Goal: Navigation & Orientation: Find specific page/section

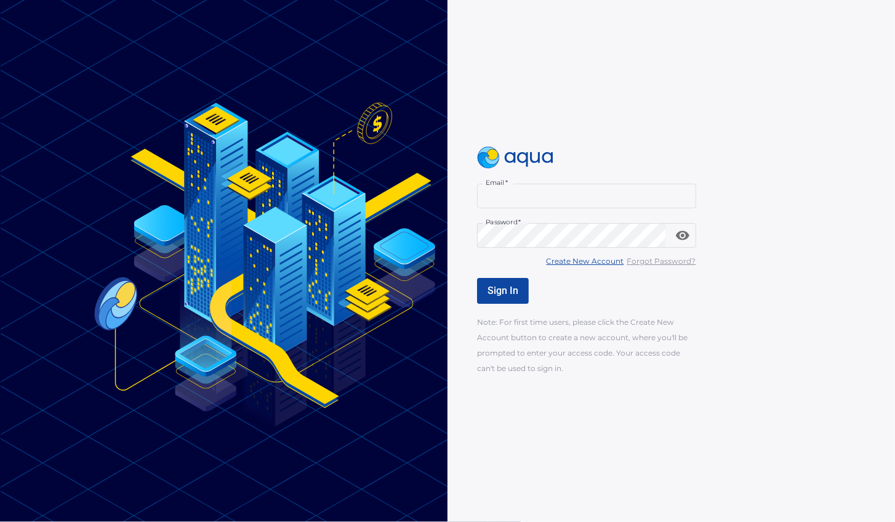
type input "**********"
click at [493, 251] on div "**********" at bounding box center [696, 261] width 438 height 229
click at [501, 289] on span "Sign In" at bounding box center [503, 291] width 31 height 12
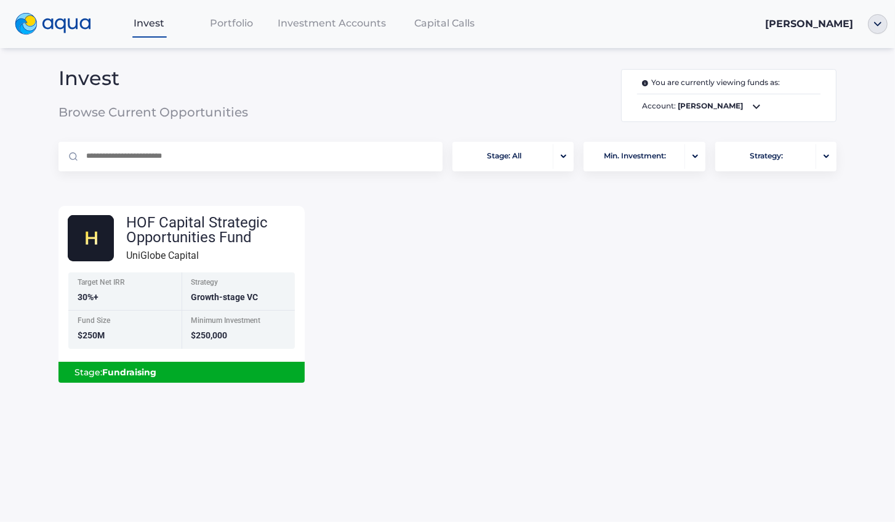
click at [507, 272] on div "HOF Capital Strategic Opportunities Fund UniGlobe Capital Target Net IRR 30%+ S…" at bounding box center [448, 287] width 798 height 192
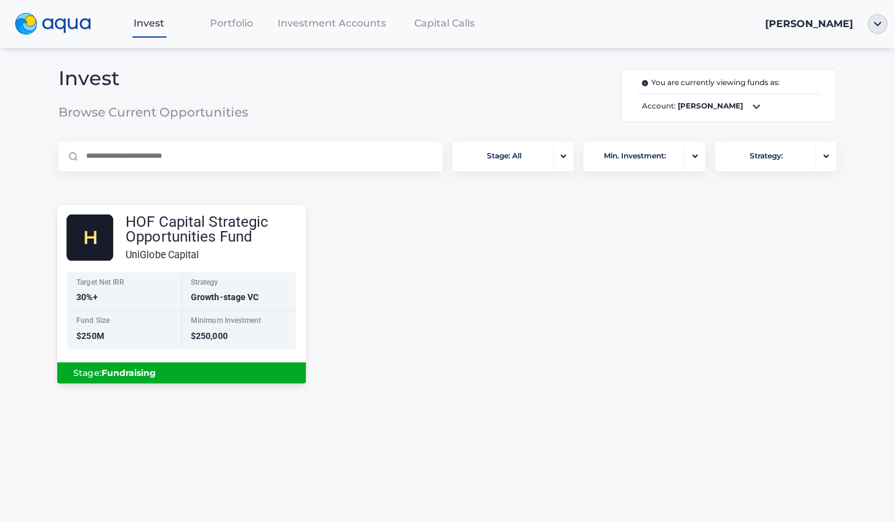
click at [184, 344] on div "Minimum Investment $250,000" at bounding box center [239, 329] width 115 height 39
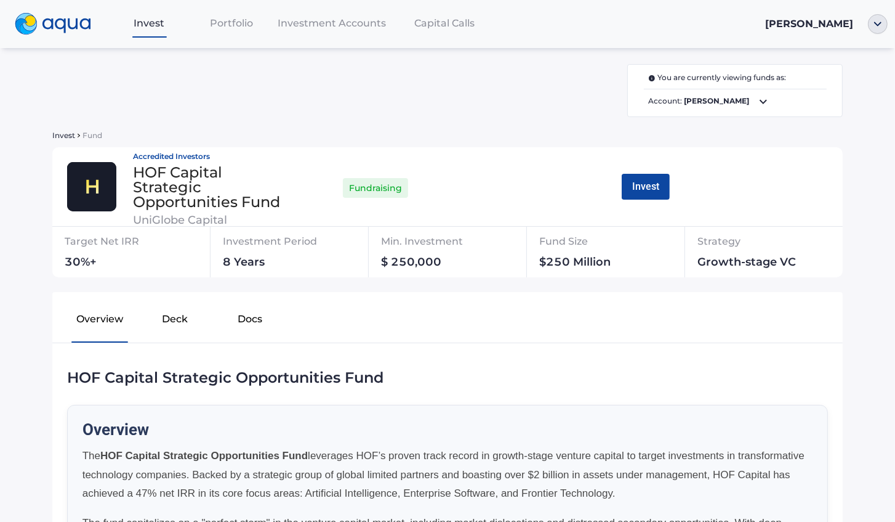
click at [261, 319] on button "Docs" at bounding box center [249, 321] width 75 height 39
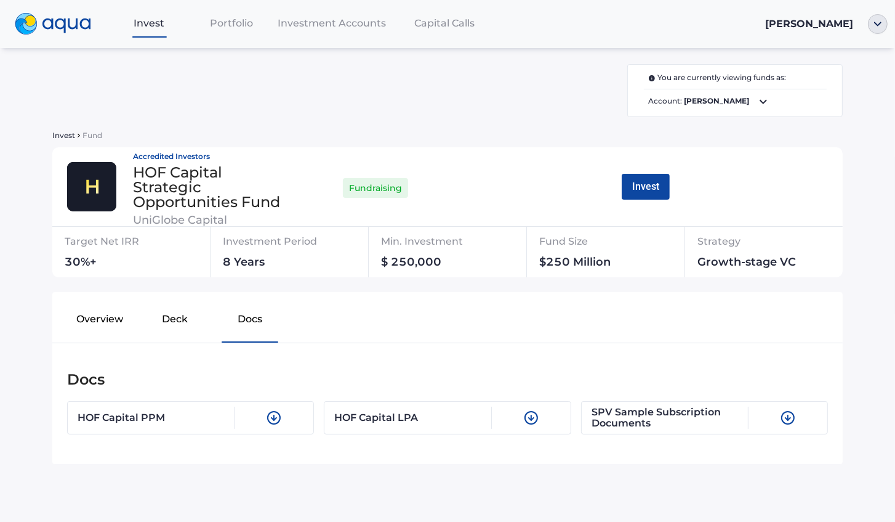
click at [176, 323] on button "Deck" at bounding box center [174, 321] width 75 height 39
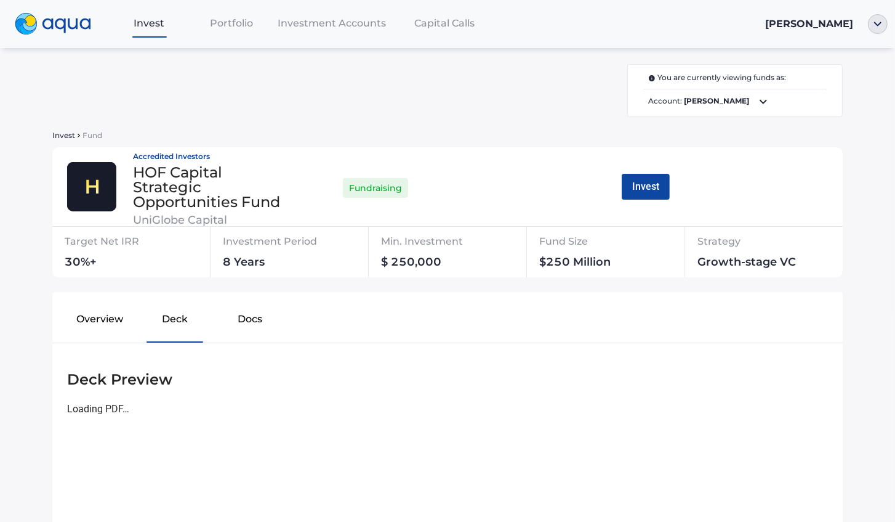
click at [223, 315] on button "Docs" at bounding box center [249, 321] width 75 height 39
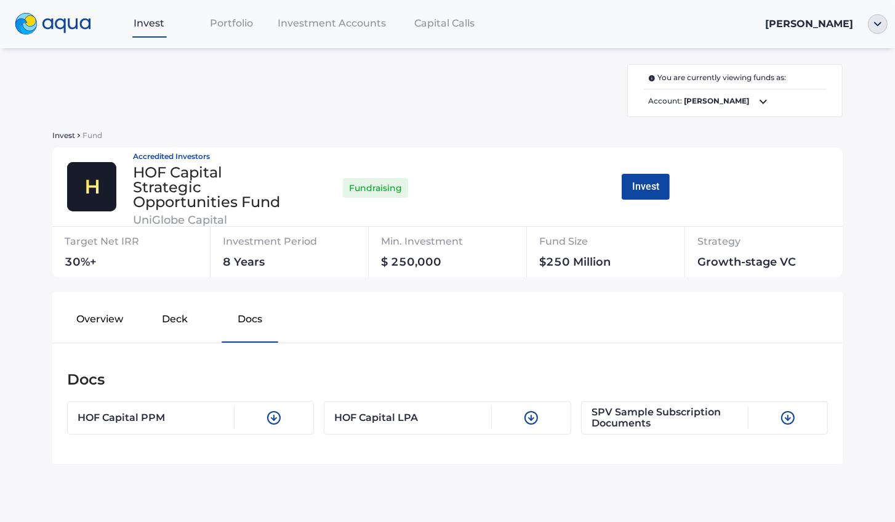
click at [158, 328] on button "Deck" at bounding box center [174, 321] width 75 height 39
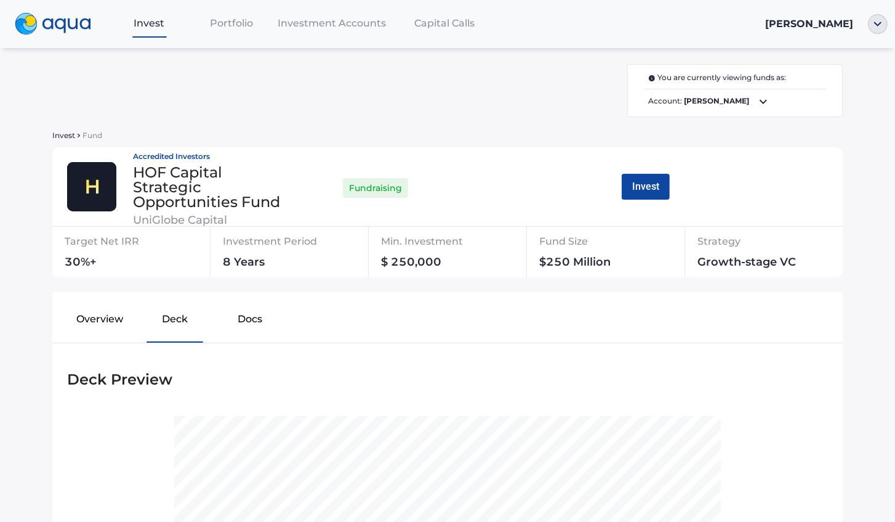
click at [105, 334] on button "Overview" at bounding box center [99, 321] width 75 height 39
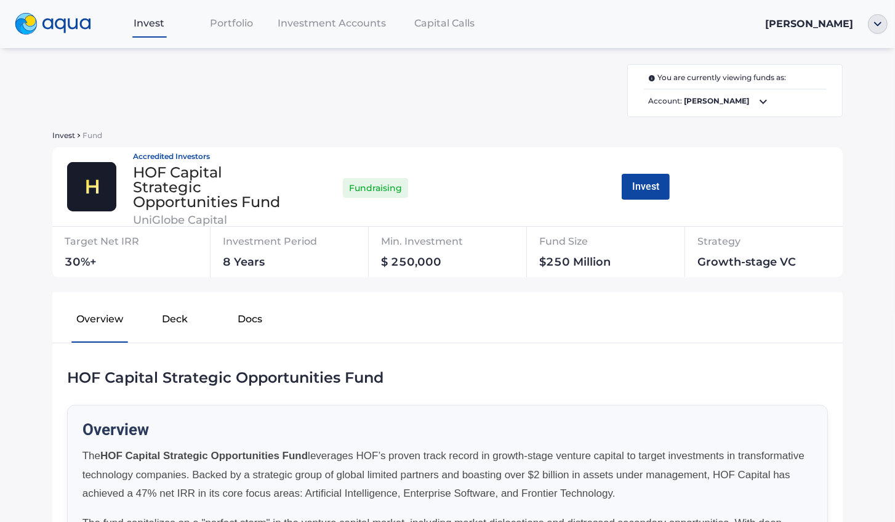
click at [174, 324] on button "Deck" at bounding box center [174, 321] width 75 height 39
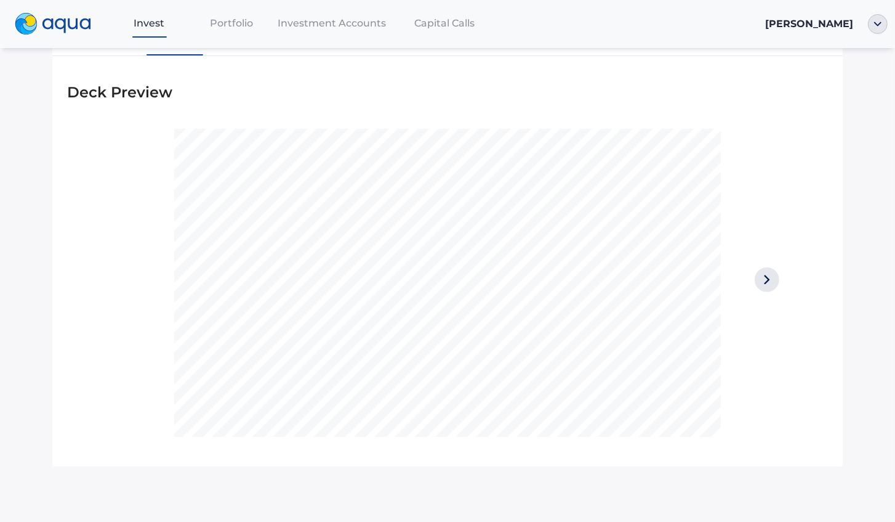
scroll to position [123, 0]
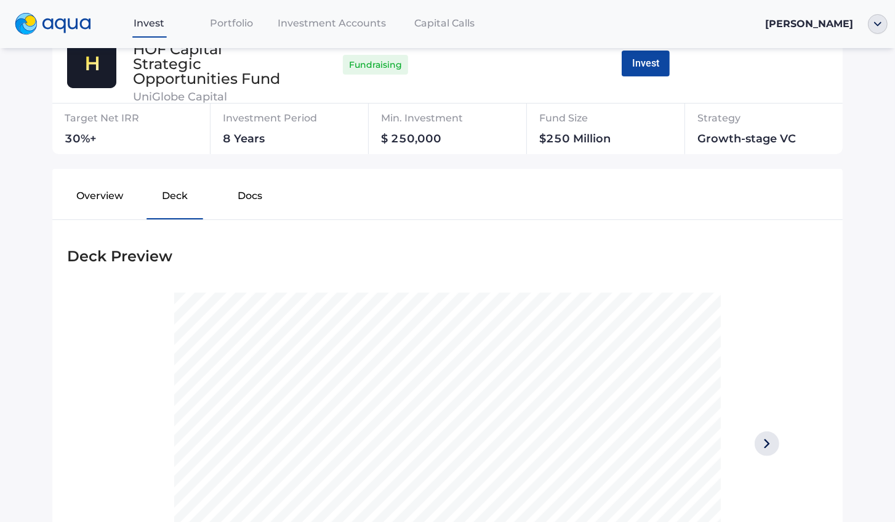
click at [114, 168] on div "You are currently viewing funds as: Account: [PERSON_NAME] Invest Fund Accredit…" at bounding box center [448, 322] width 806 height 763
click at [103, 201] on button "Overview" at bounding box center [99, 198] width 75 height 39
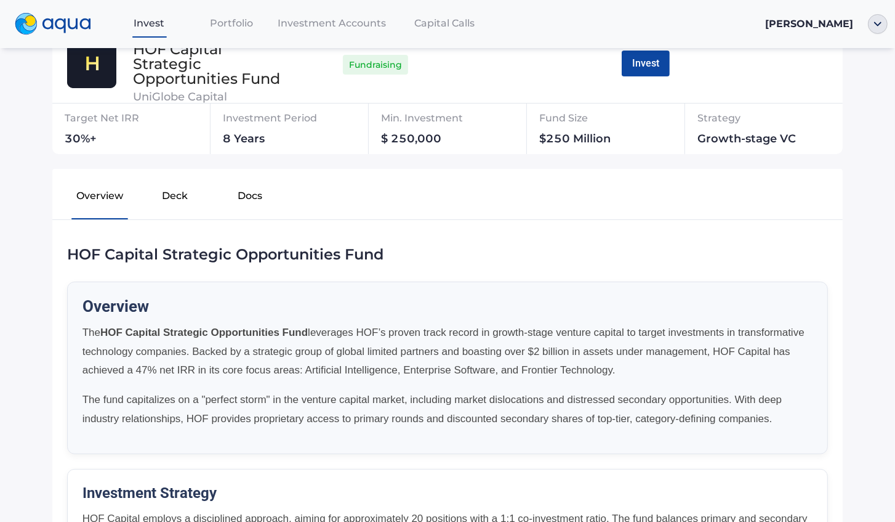
scroll to position [0, 0]
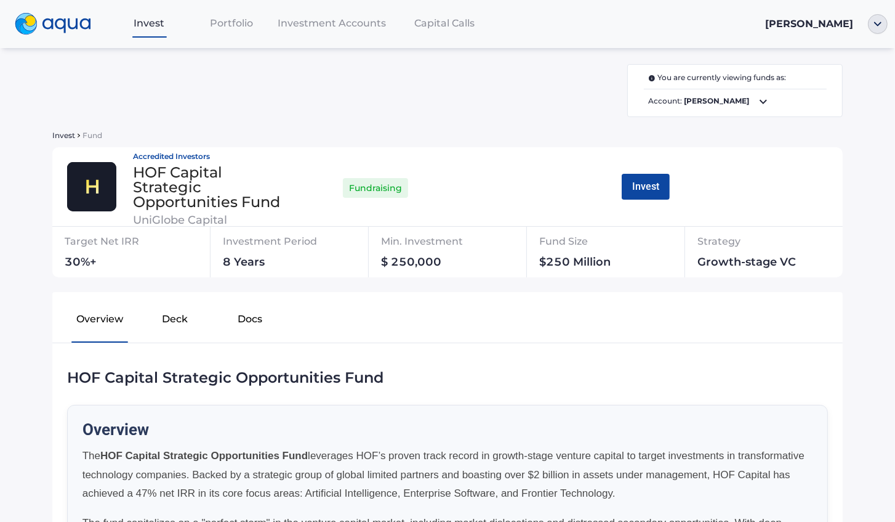
click at [220, 23] on span "Portfolio" at bounding box center [231, 23] width 43 height 12
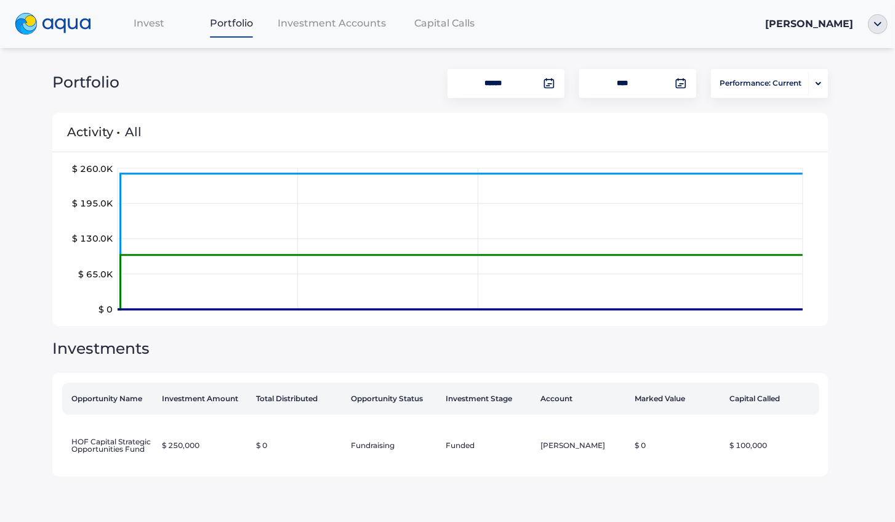
click at [317, 27] on span "Investment Accounts" at bounding box center [332, 23] width 108 height 12
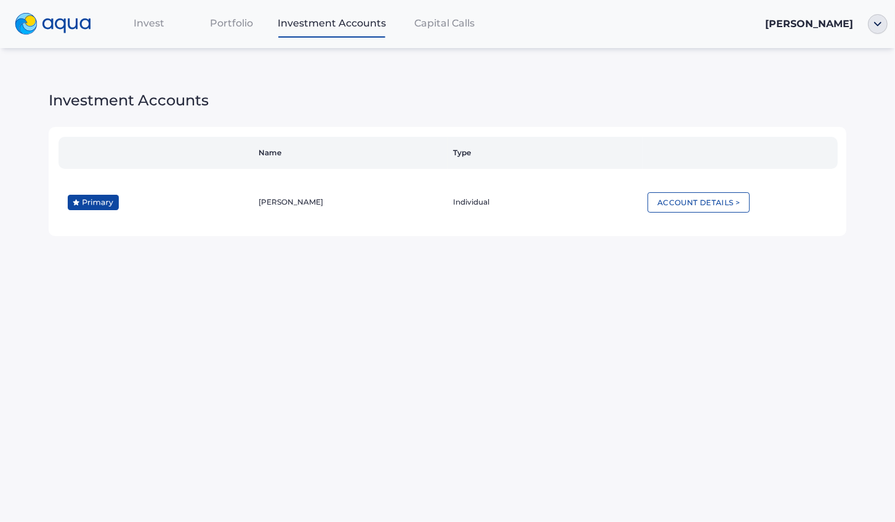
click at [424, 26] on span "Capital Calls" at bounding box center [444, 23] width 60 height 12
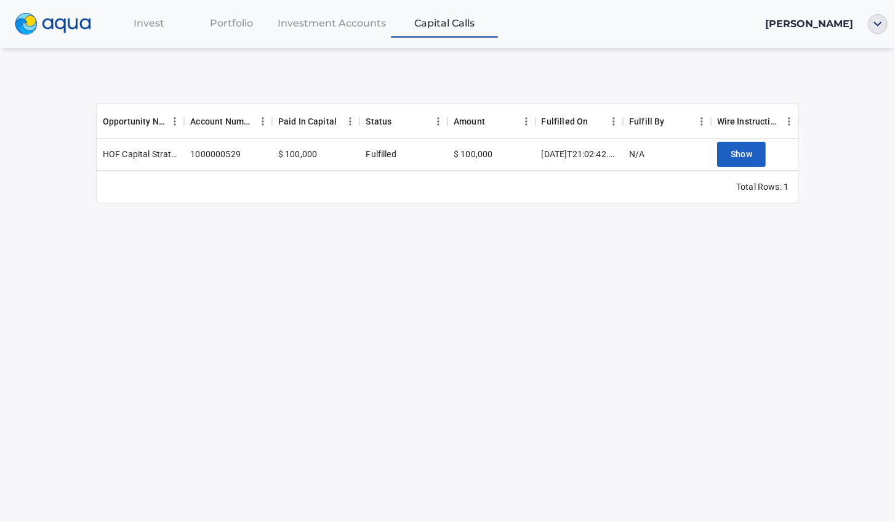
click at [135, 153] on div "HOF Capital Strategic Opportunities Fund" at bounding box center [141, 154] width 76 height 12
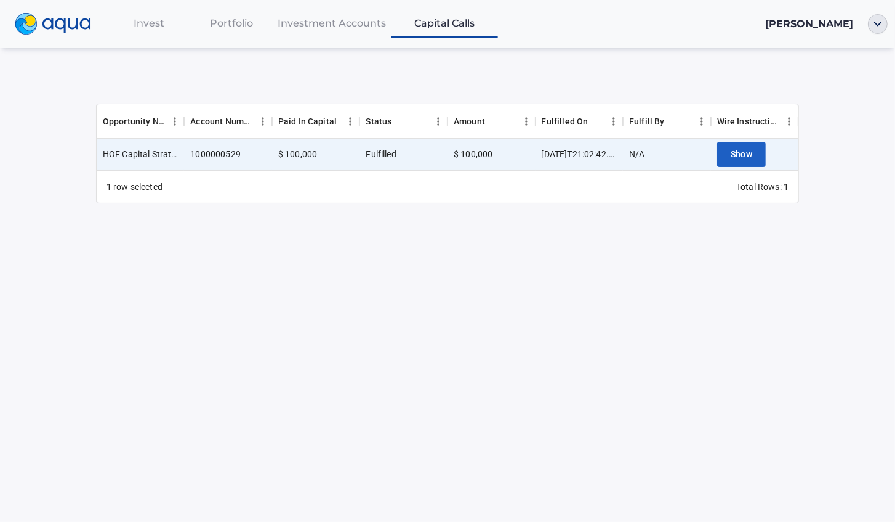
click at [297, 36] on div at bounding box center [331, 36] width 107 height 1
click at [302, 31] on div "Investment Accounts" at bounding box center [332, 22] width 118 height 25
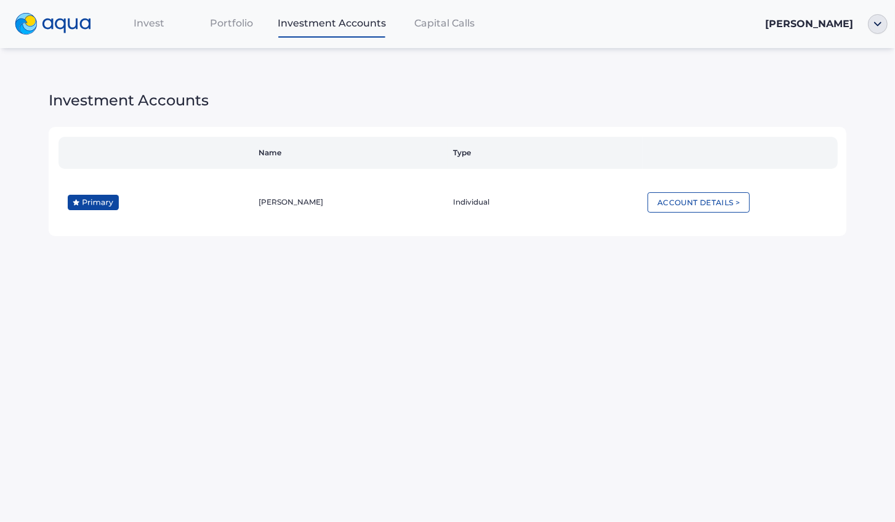
click at [241, 38] on div at bounding box center [231, 36] width 43 height 1
click at [237, 23] on span "Portfolio" at bounding box center [231, 23] width 43 height 12
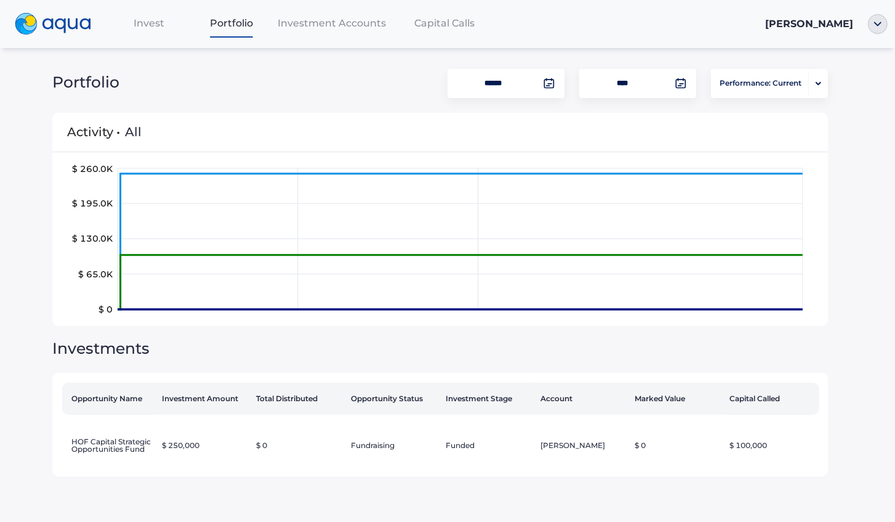
click at [161, 28] on span "Invest" at bounding box center [149, 23] width 31 height 12
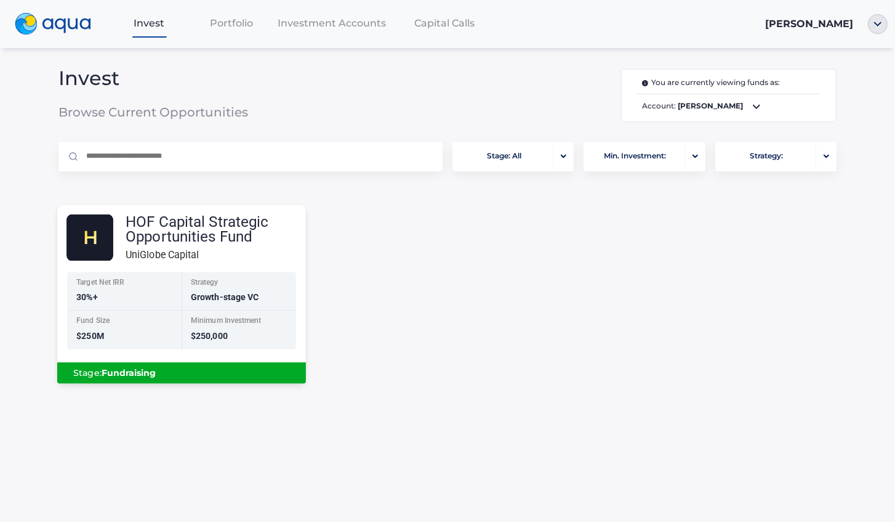
click at [187, 363] on div "Stage: Fundraising" at bounding box center [181, 372] width 229 height 21
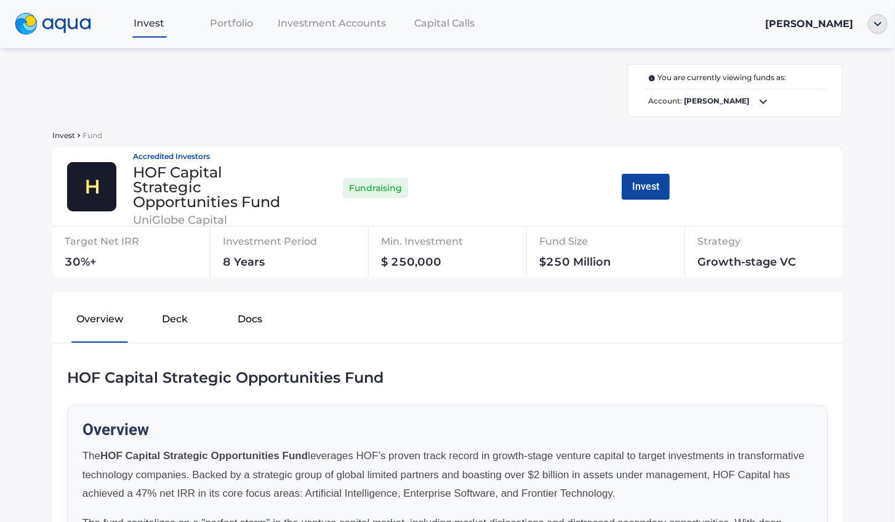
click at [756, 99] on icon at bounding box center [763, 101] width 15 height 15
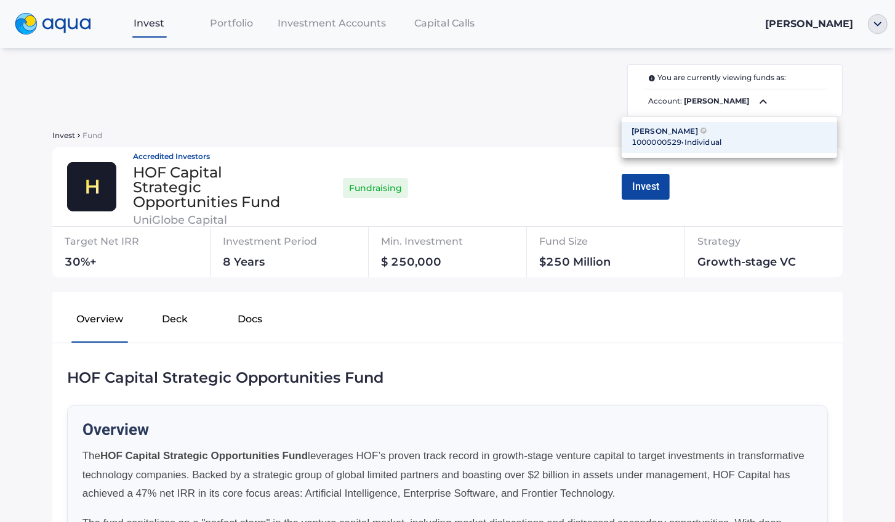
drag, startPoint x: 676, startPoint y: 139, endPoint x: 638, endPoint y: 155, distance: 40.6
click at [638, 155] on ul "[PERSON_NAME] P 1000000529 • Individual" at bounding box center [730, 137] width 216 height 41
click at [629, 139] on li "[PERSON_NAME] P 1000000529 • Individual" at bounding box center [730, 137] width 216 height 31
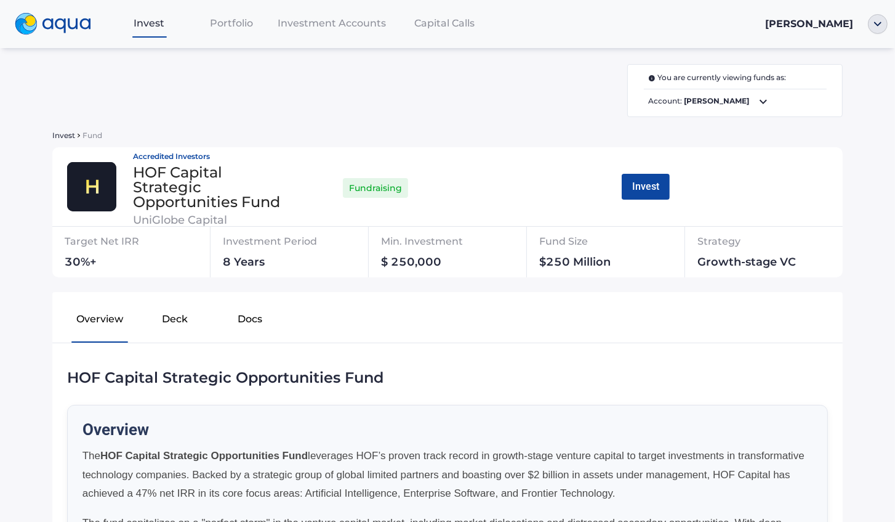
drag, startPoint x: 632, startPoint y: 140, endPoint x: 696, endPoint y: 122, distance: 66.5
click at [713, 104] on b "[PERSON_NAME]" at bounding box center [717, 100] width 65 height 9
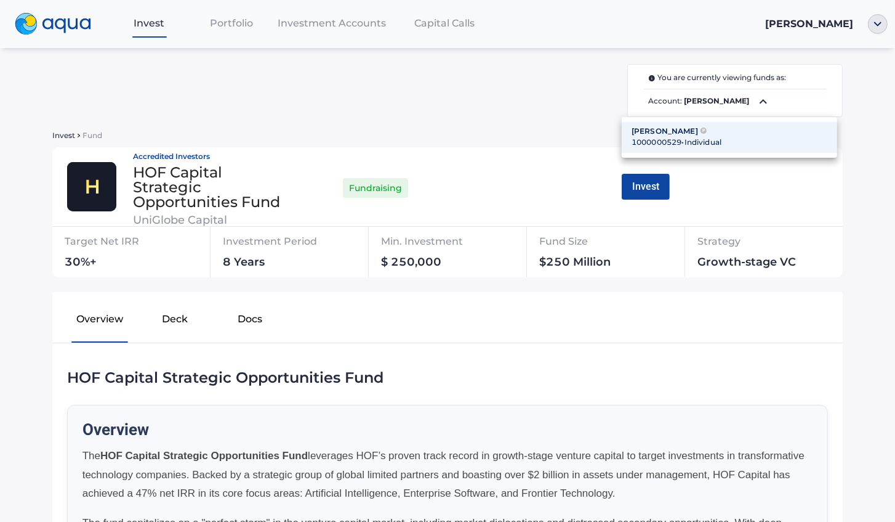
click at [391, 70] on div at bounding box center [447, 261] width 895 height 522
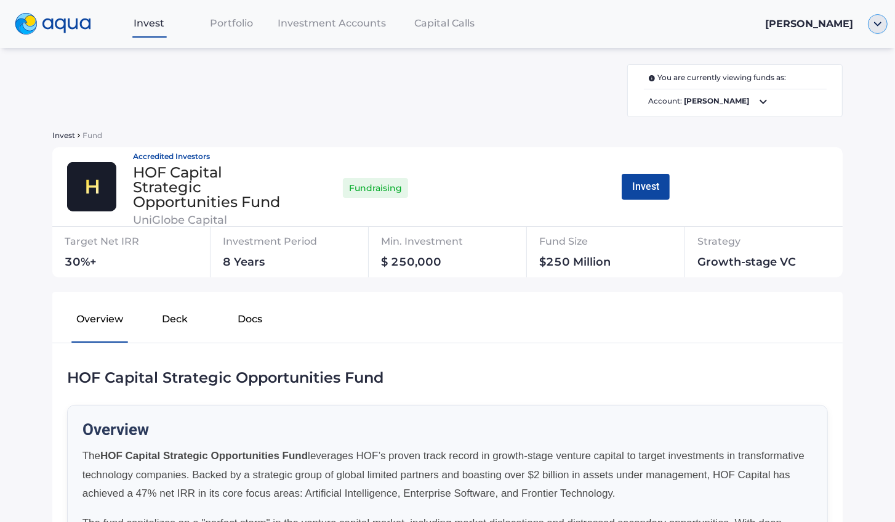
click at [878, 19] on img "button" at bounding box center [878, 24] width 20 height 20
click at [836, 47] on link "Profile" at bounding box center [834, 46] width 81 height 12
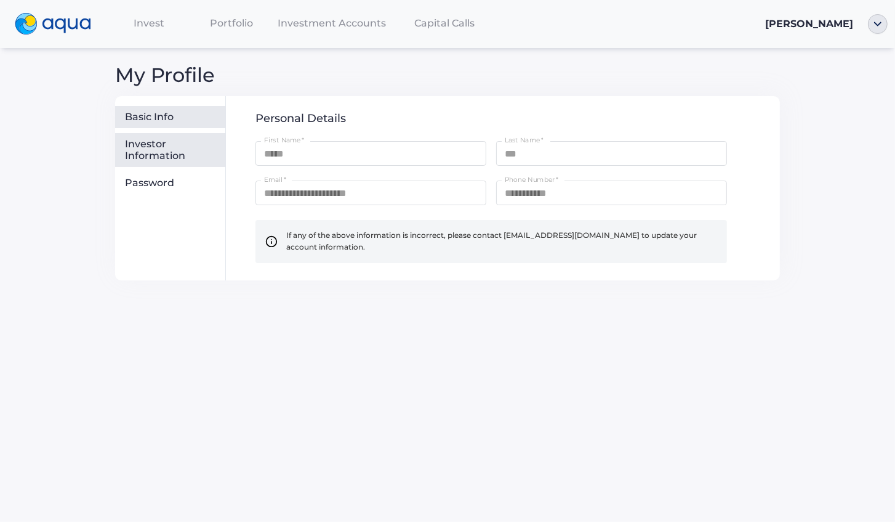
click at [189, 155] on div "Investor Information" at bounding box center [172, 150] width 95 height 24
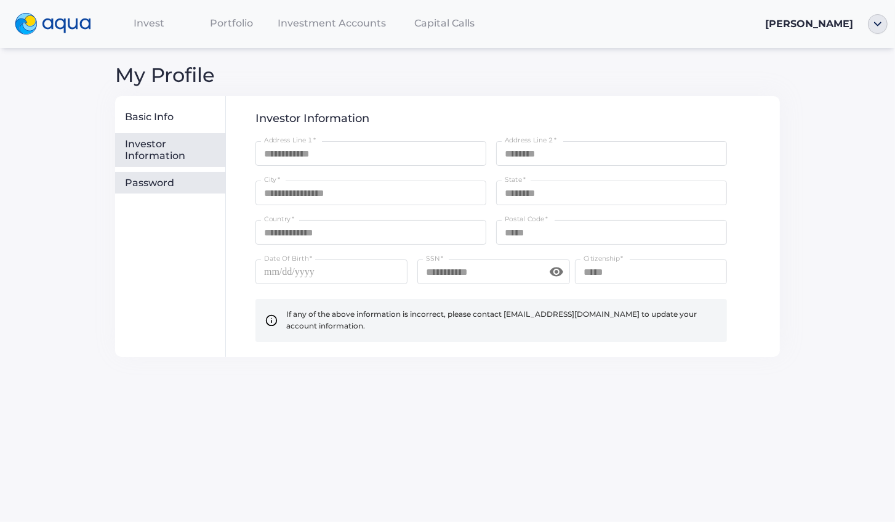
click at [127, 179] on div "Password" at bounding box center [172, 183] width 95 height 12
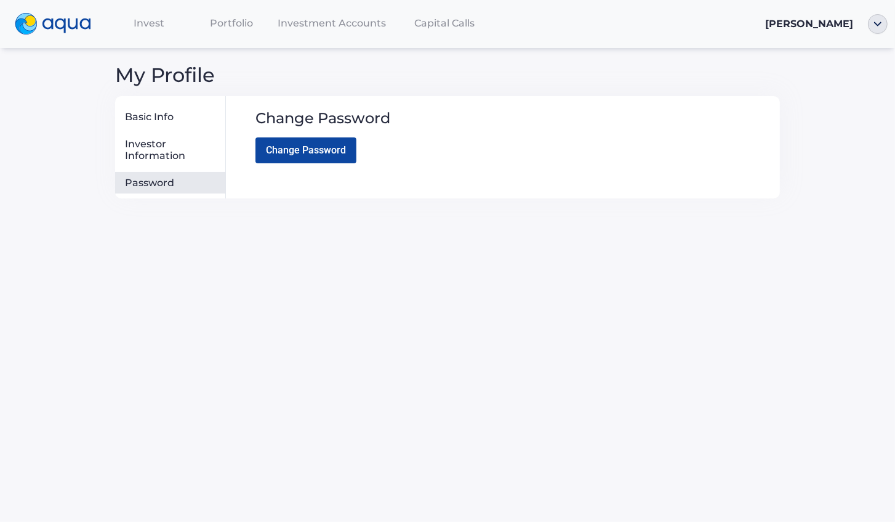
click at [193, 132] on div "Basic Info Investor Information Password" at bounding box center [170, 147] width 111 height 102
click at [187, 158] on div "Investor Information" at bounding box center [172, 150] width 95 height 24
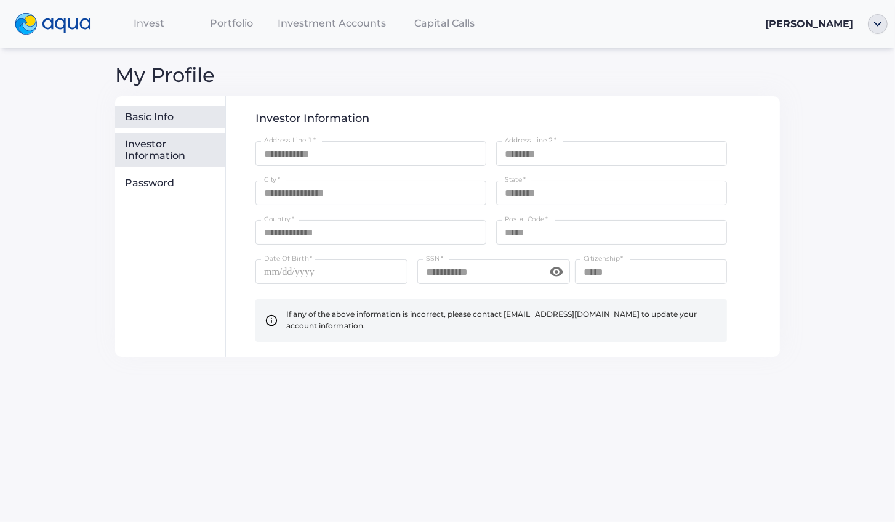
click at [172, 120] on div "Basic Info" at bounding box center [172, 117] width 95 height 12
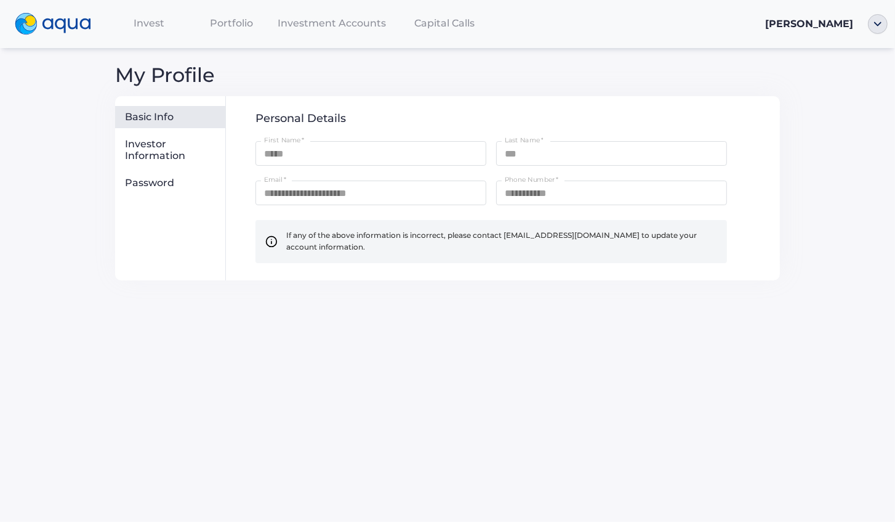
click at [170, 27] on div "Invest" at bounding box center [149, 22] width 83 height 25
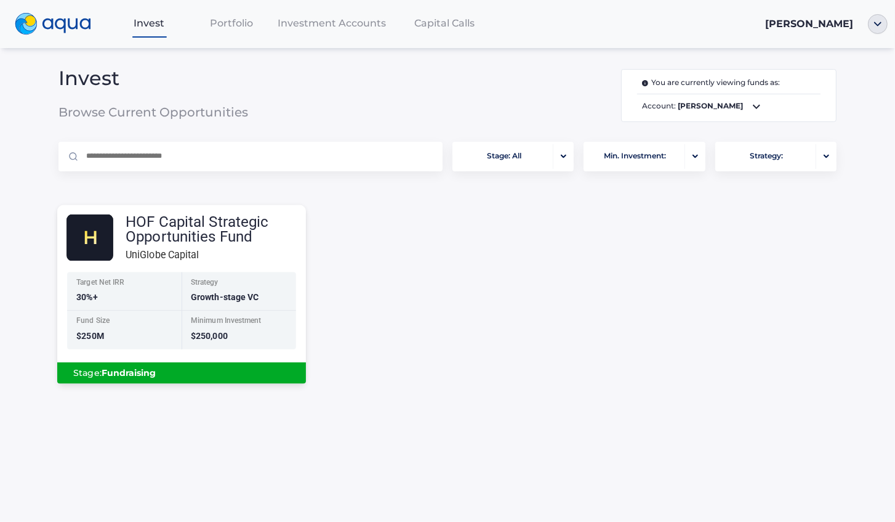
click at [198, 310] on div "Target Net IRR 30%+ Strategy Growth-stage VC Fund Size $250M Minimum Investment…" at bounding box center [181, 311] width 229 height 78
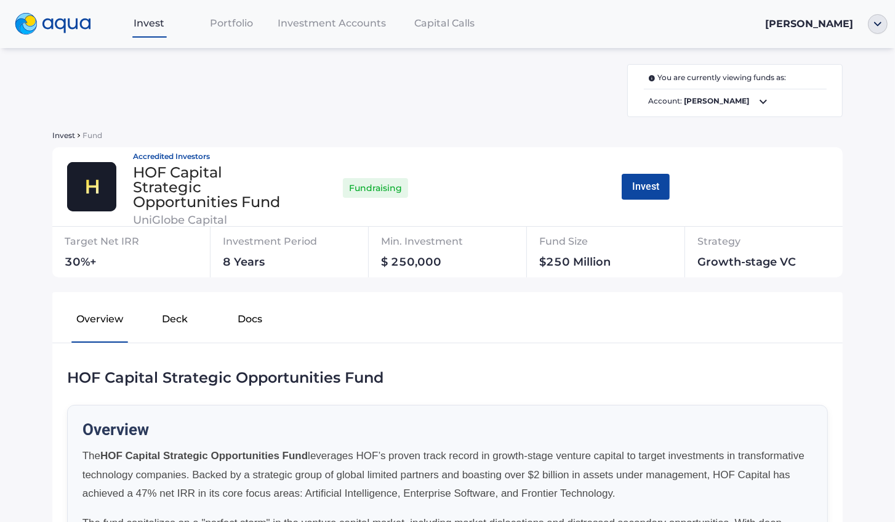
click at [691, 100] on b "[PERSON_NAME]" at bounding box center [717, 100] width 65 height 9
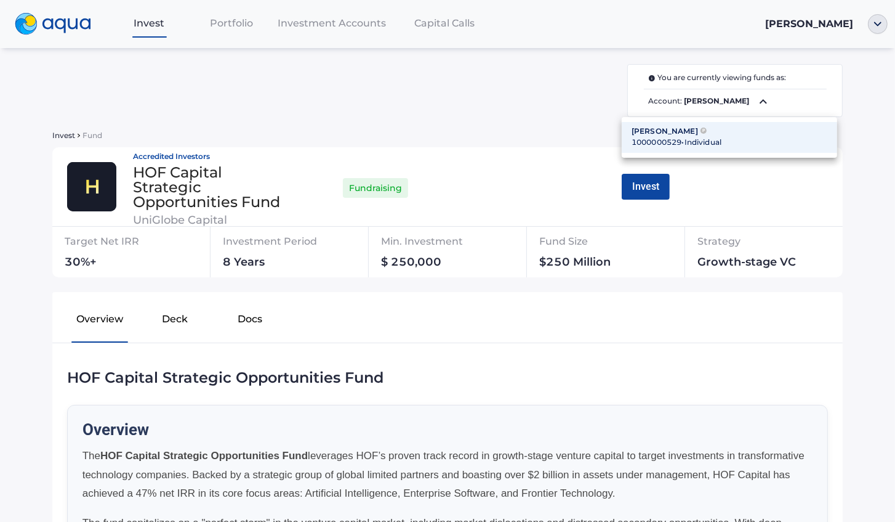
drag, startPoint x: 776, startPoint y: 143, endPoint x: 631, endPoint y: 129, distance: 145.4
click at [631, 129] on li "[PERSON_NAME] P 1000000529 • Individual" at bounding box center [730, 137] width 216 height 31
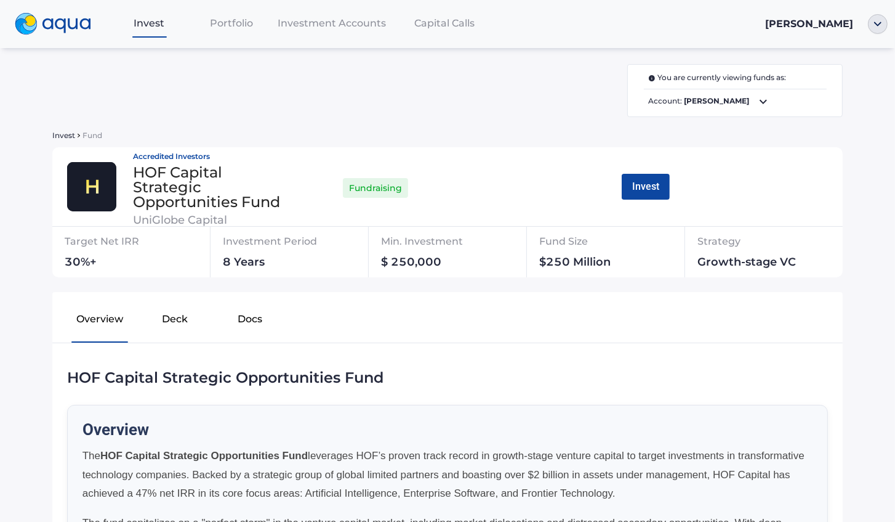
click at [645, 110] on div "You are currently viewing funds as: Account: [PERSON_NAME]" at bounding box center [735, 91] width 203 height 52
